Goal: Complete application form

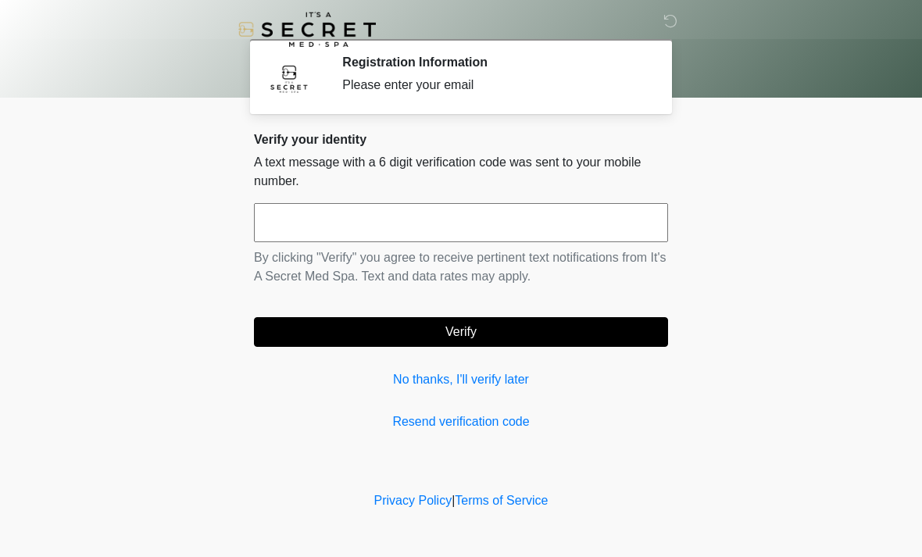
click at [320, 220] on input "text" at bounding box center [461, 222] width 414 height 39
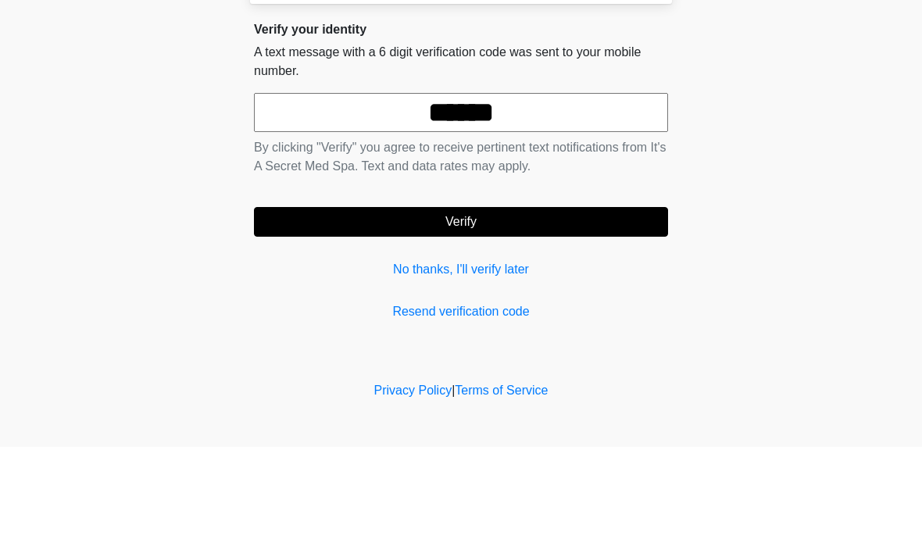
type input "******"
click at [553, 317] on button "Verify" at bounding box center [461, 332] width 414 height 30
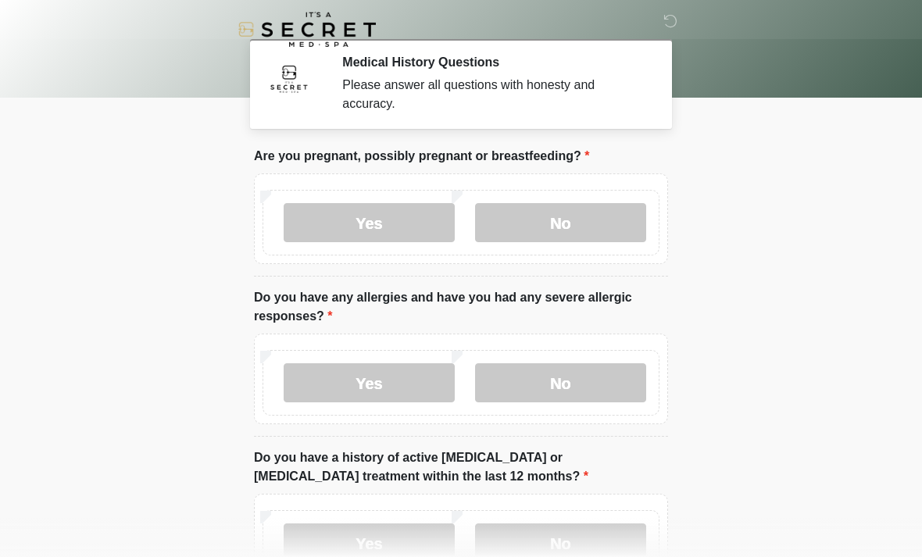
click at [619, 222] on label "No" at bounding box center [560, 222] width 171 height 39
click at [596, 381] on label "No" at bounding box center [560, 383] width 171 height 39
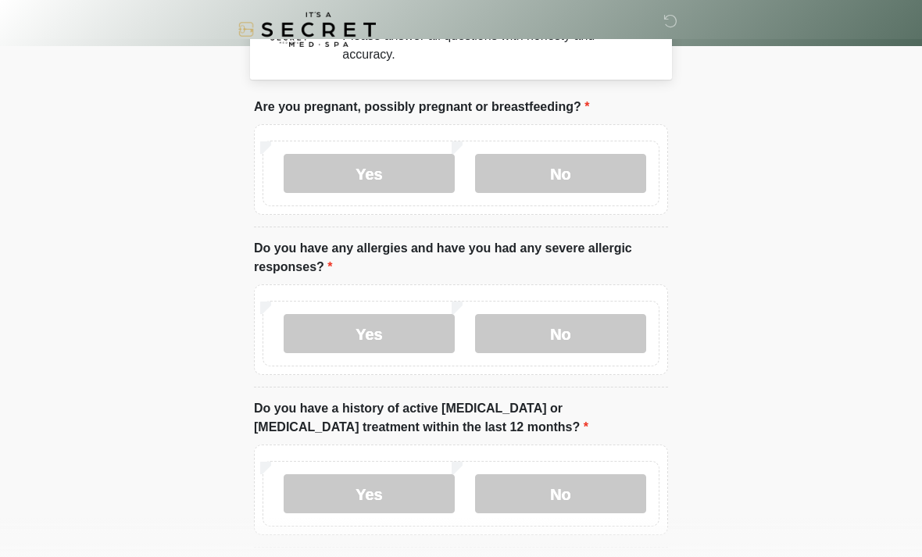
scroll to position [53, 0]
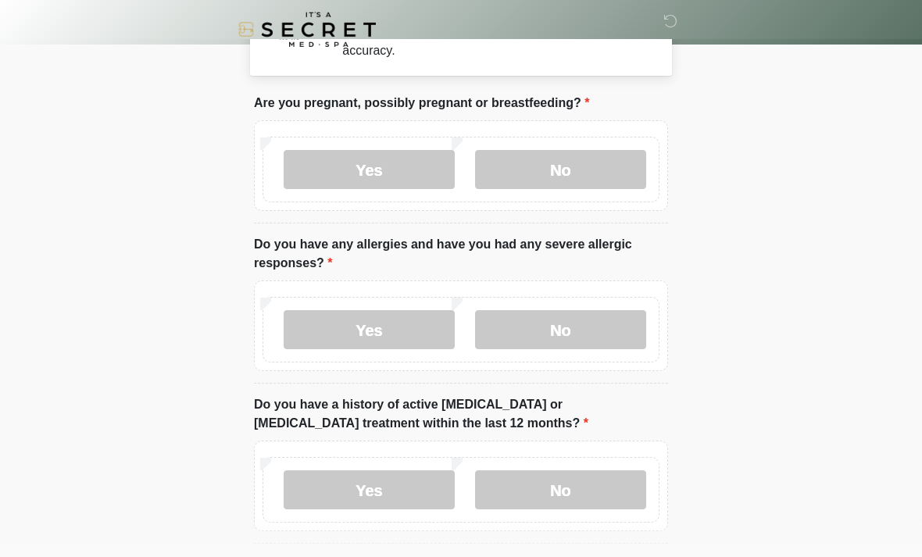
click at [600, 492] on label "No" at bounding box center [560, 490] width 171 height 39
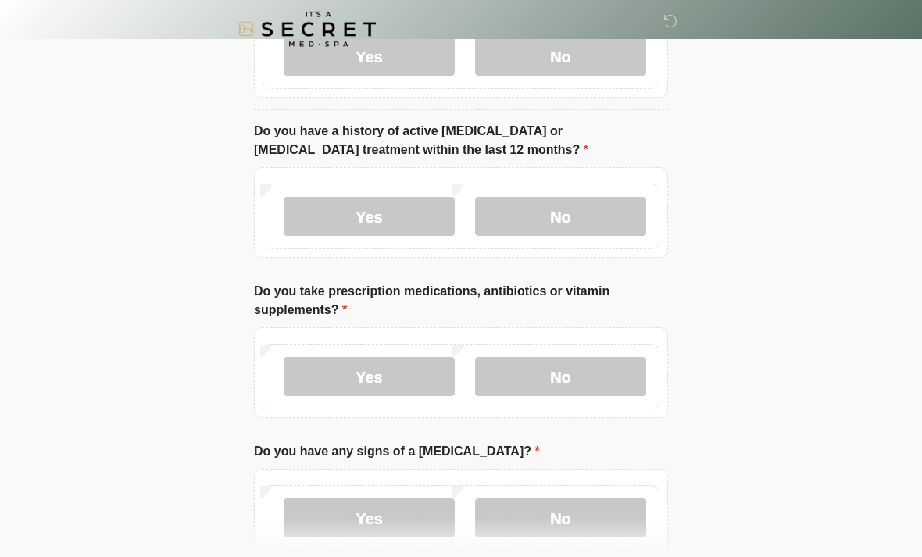
scroll to position [328, 0]
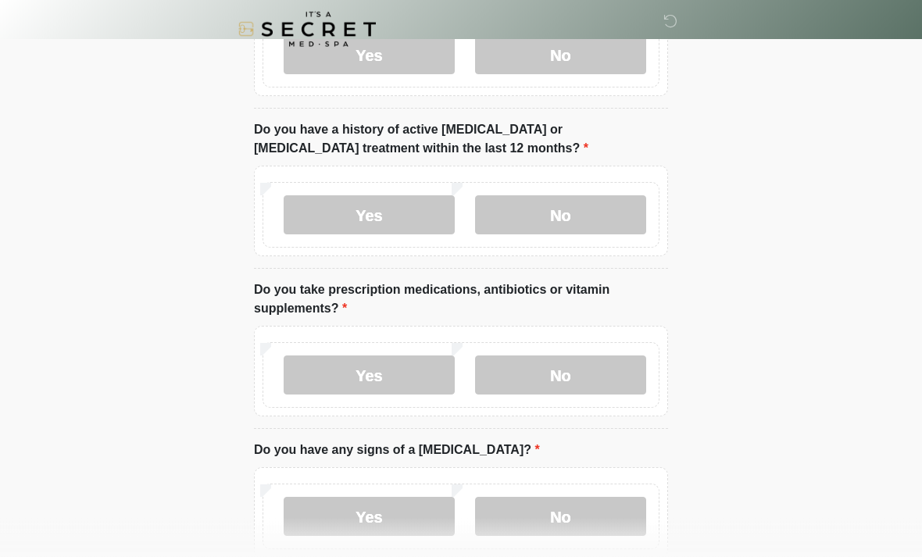
click at [393, 362] on label "Yes" at bounding box center [369, 375] width 171 height 39
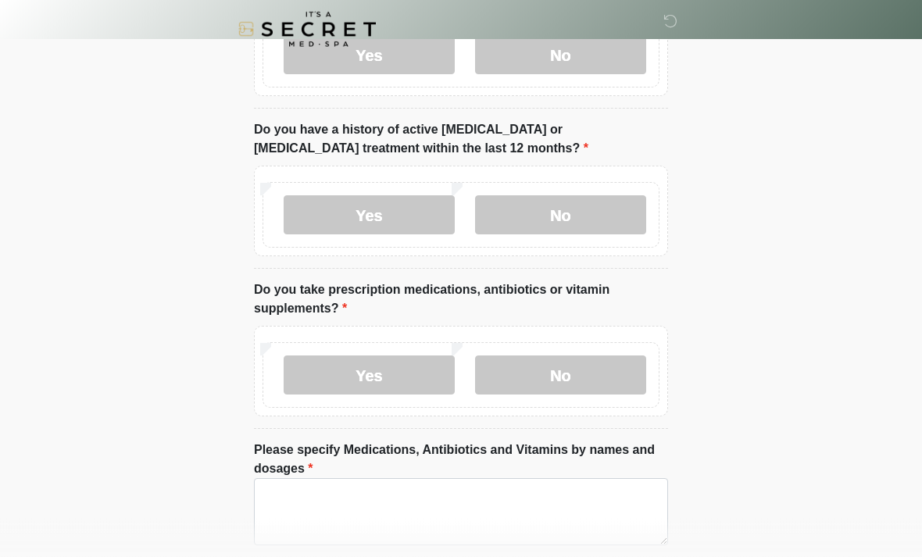
scroll to position [328, 0]
click at [304, 512] on textarea "Please specify Medications, Antibiotics and Vitamins by names and dosages" at bounding box center [461, 511] width 414 height 67
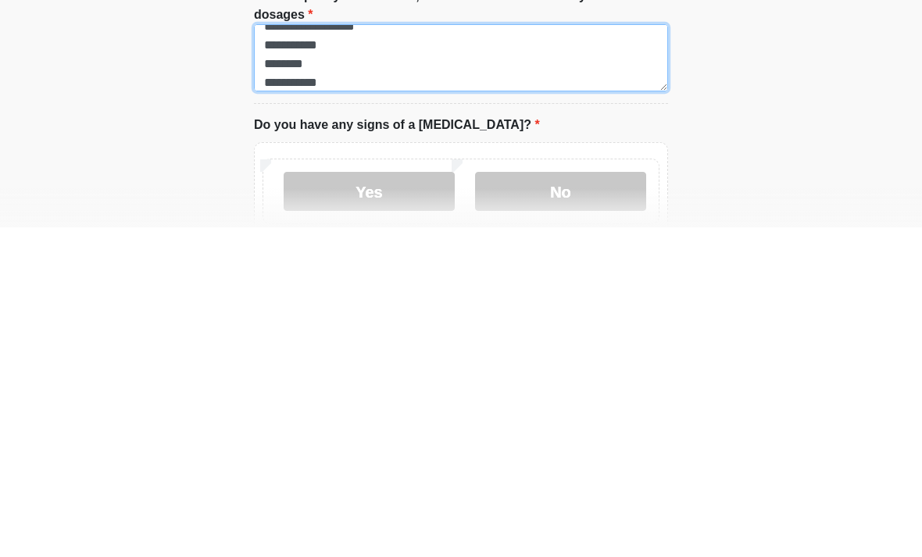
scroll to position [454, 0]
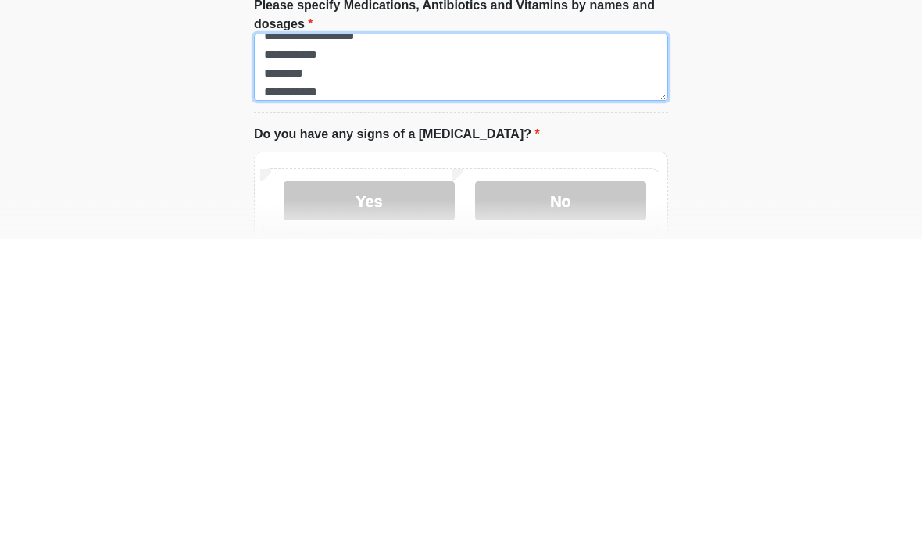
type textarea "**********"
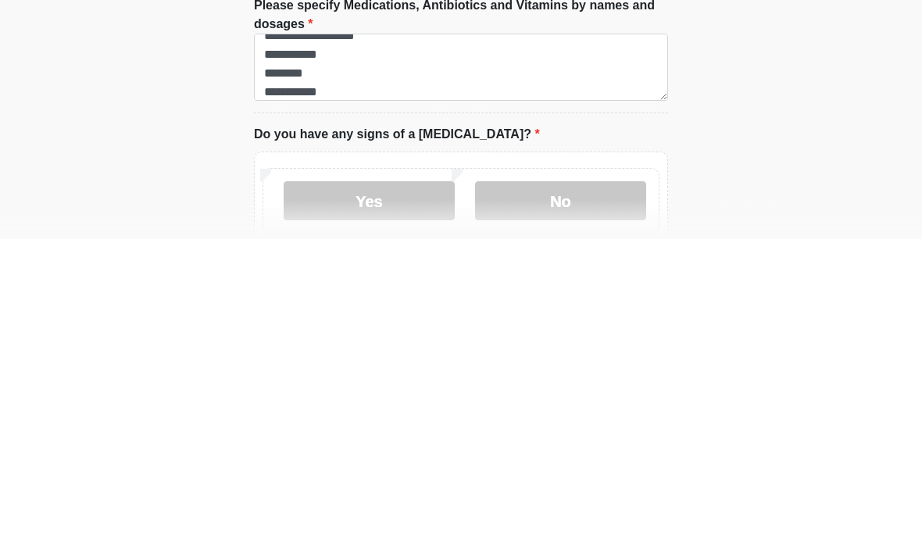
click at [597, 500] on label "No" at bounding box center [560, 519] width 171 height 39
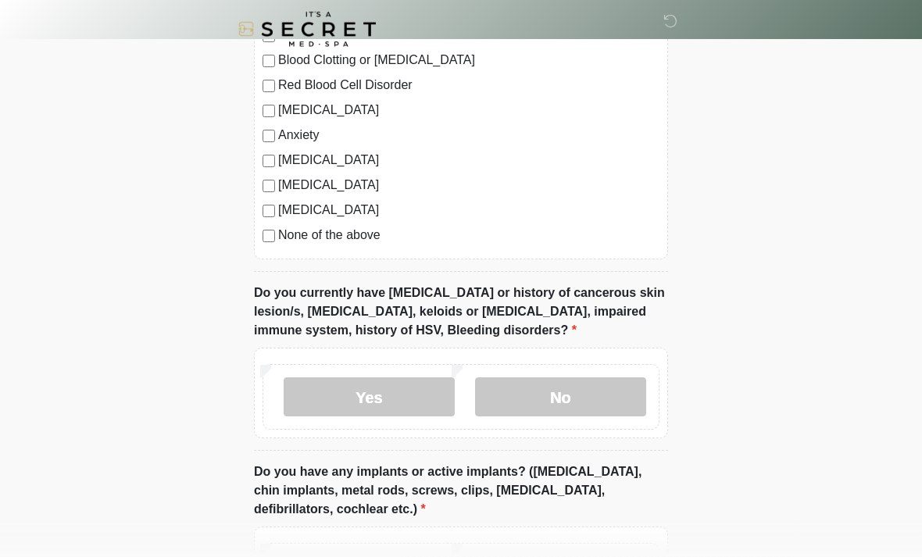
scroll to position [1144, 0]
click at [571, 395] on label "No" at bounding box center [560, 396] width 171 height 39
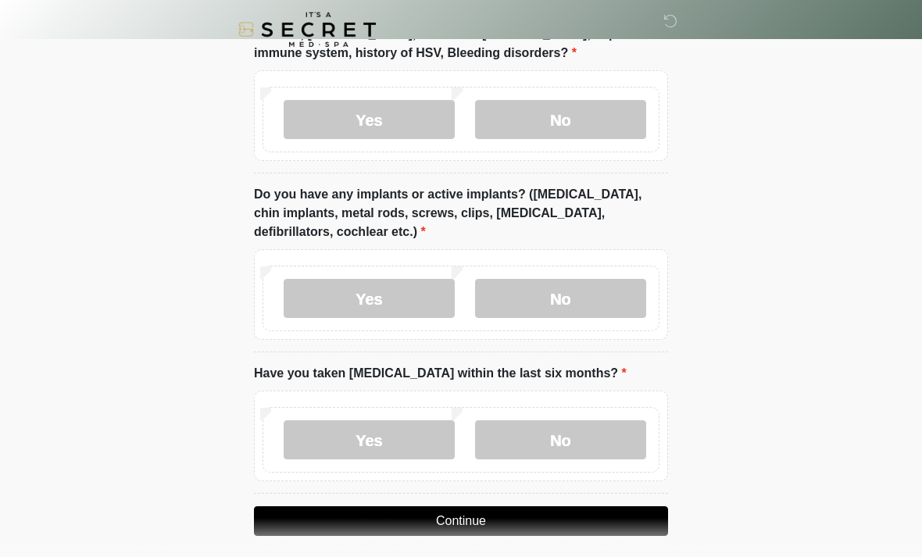
scroll to position [1430, 0]
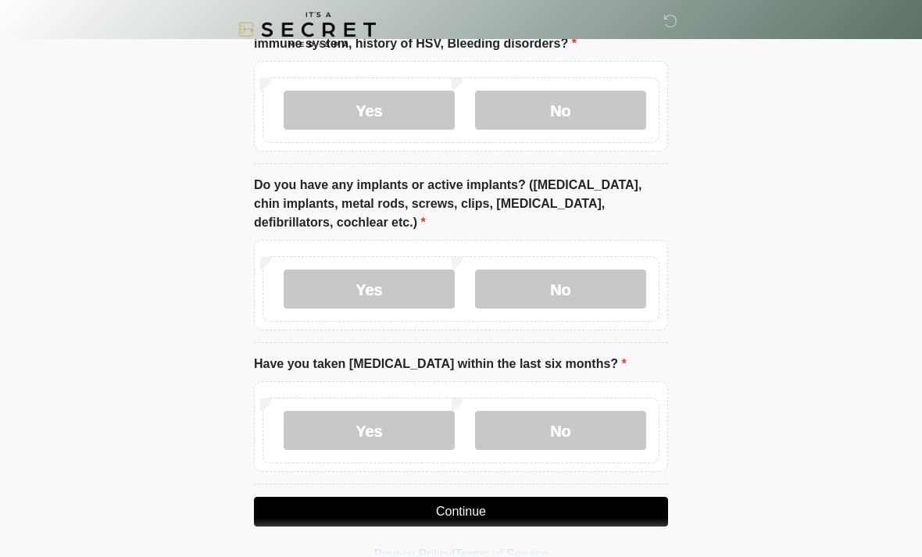
click at [596, 418] on label "No" at bounding box center [560, 430] width 171 height 39
click at [545, 507] on button "Continue" at bounding box center [461, 512] width 414 height 30
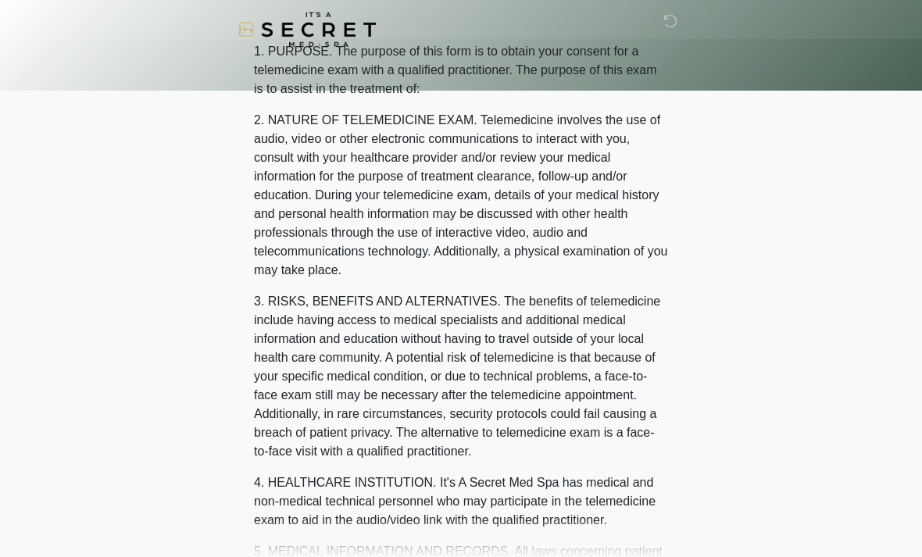
scroll to position [0, 0]
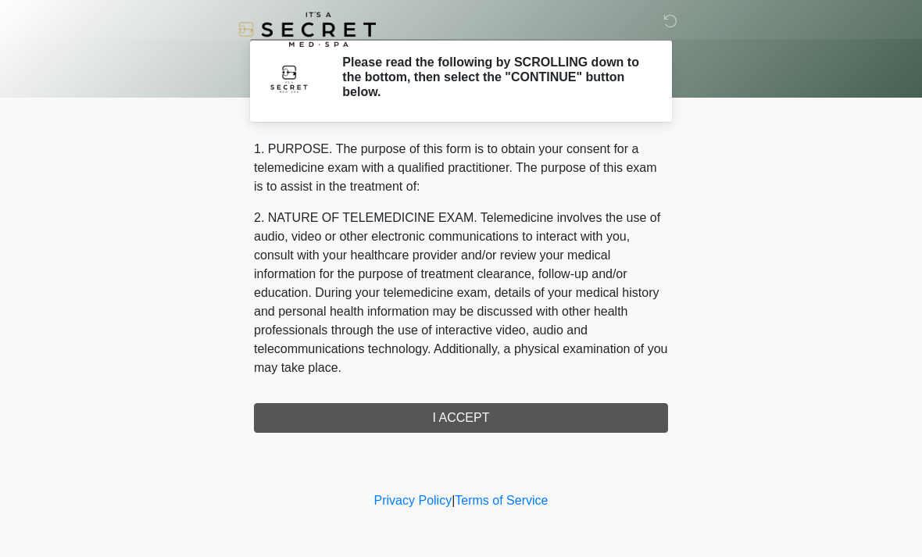
click at [564, 424] on div "1. PURPOSE. The purpose of this form is to obtain your consent for a telemedici…" at bounding box center [461, 286] width 414 height 293
click at [556, 417] on div "1. PURPOSE. The purpose of this form is to obtain your consent for a telemedici…" at bounding box center [461, 286] width 414 height 293
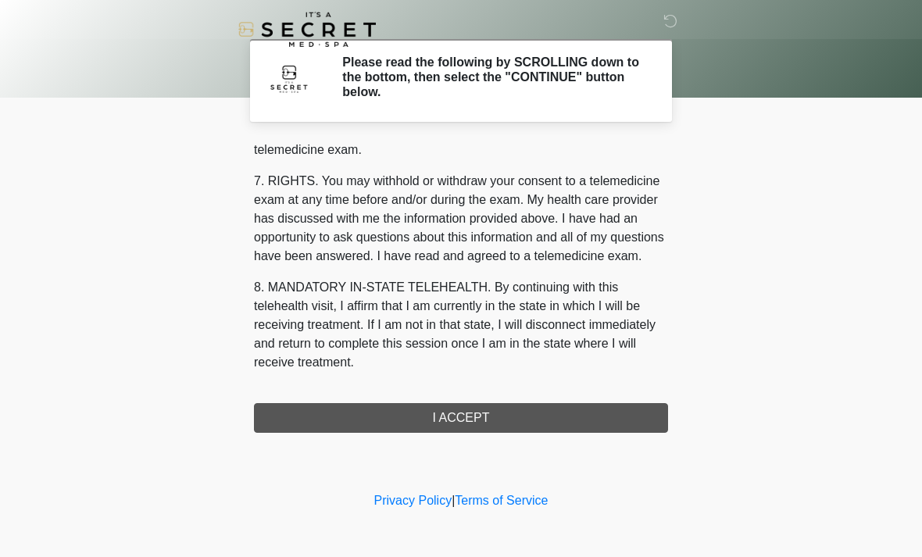
scroll to position [662, 0]
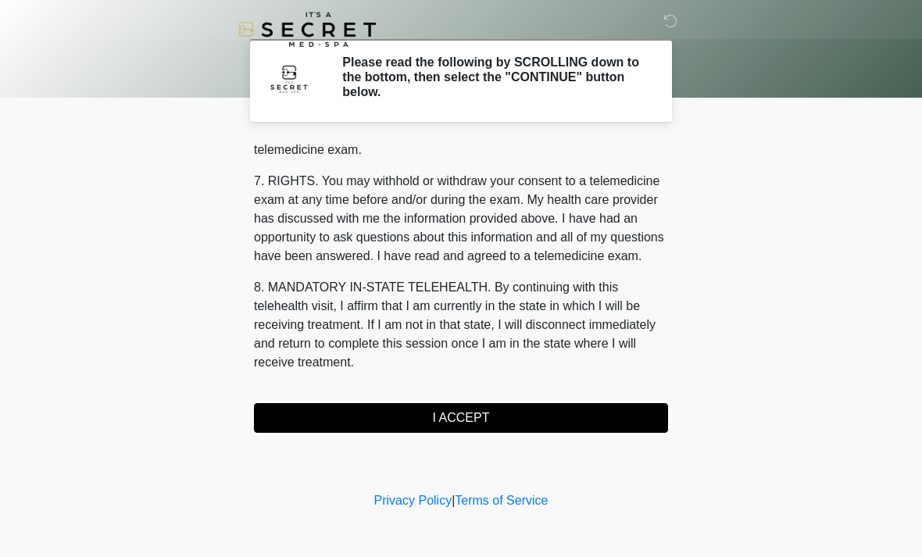
click at [552, 415] on button "I ACCEPT" at bounding box center [461, 418] width 414 height 30
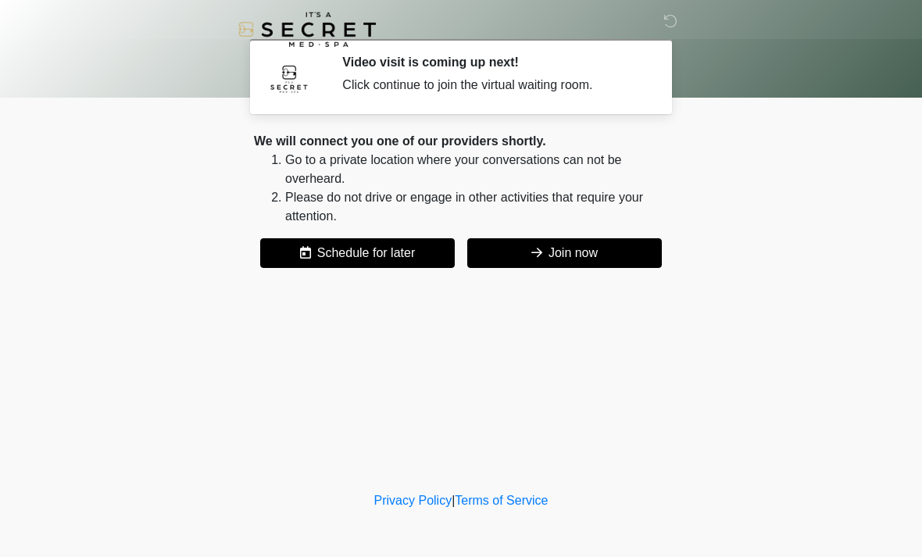
click at [615, 258] on button "Join now" at bounding box center [564, 253] width 195 height 30
